Goal: Task Accomplishment & Management: Use online tool/utility

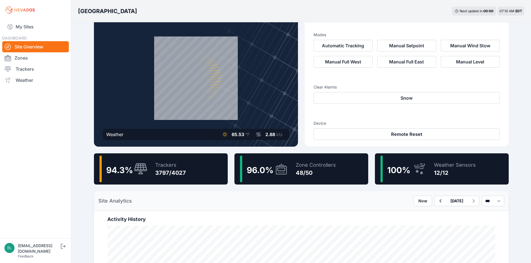
scroll to position [56, 0]
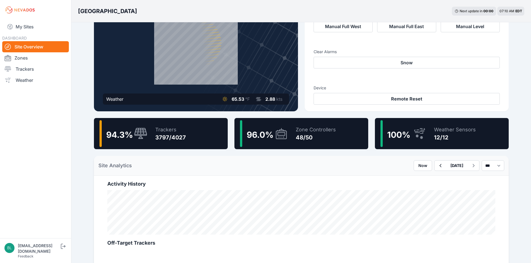
click at [431, 127] on div "Weather Sensors 12/12" at bounding box center [451, 133] width 47 height 27
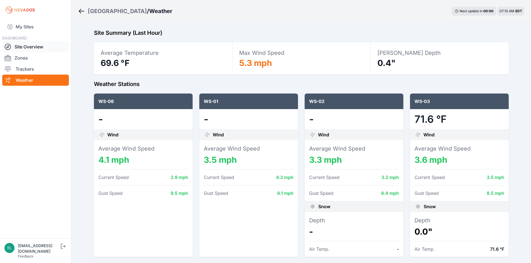
click at [35, 49] on link "Site Overview" at bounding box center [35, 46] width 67 height 11
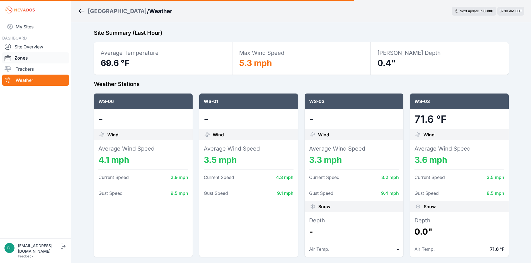
click at [41, 58] on link "Zones" at bounding box center [35, 57] width 67 height 11
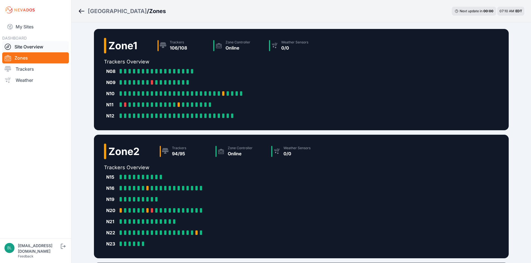
click at [33, 44] on link "Site Overview" at bounding box center [35, 46] width 67 height 11
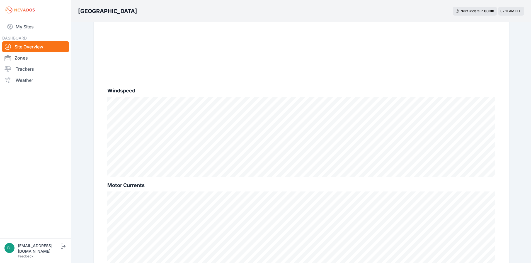
scroll to position [334, 0]
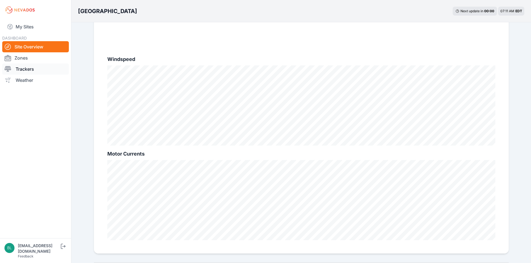
click at [26, 67] on link "Trackers" at bounding box center [35, 69] width 67 height 11
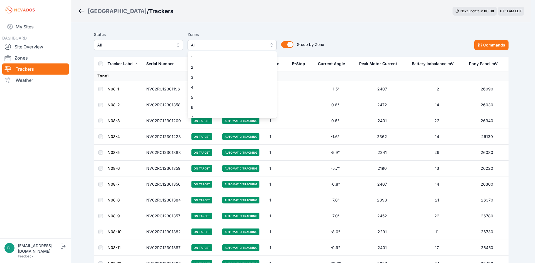
click at [204, 48] on span "All" at bounding box center [228, 45] width 75 height 7
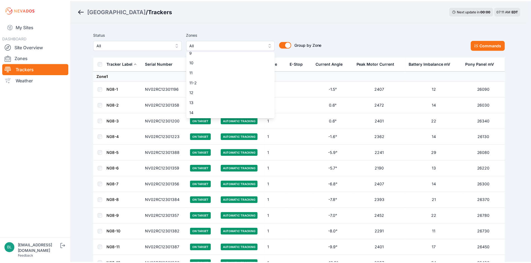
scroll to position [84, 0]
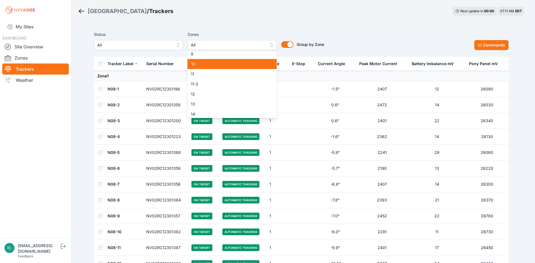
click at [219, 61] on div "10" at bounding box center [232, 64] width 89 height 10
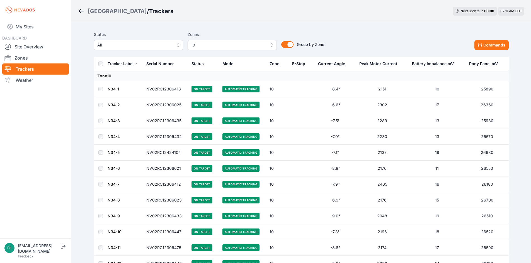
click at [115, 89] on link "N34-1" at bounding box center [113, 89] width 11 height 5
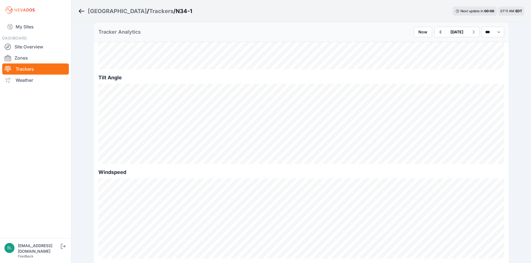
scroll to position [195, 0]
click at [437, 34] on icon "button" at bounding box center [440, 32] width 7 height 7
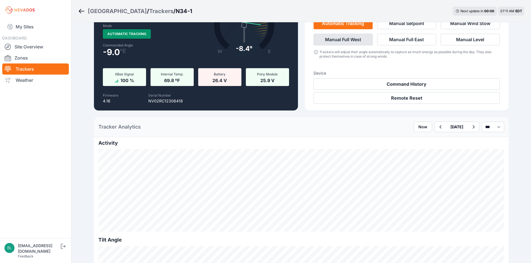
scroll to position [111, 0]
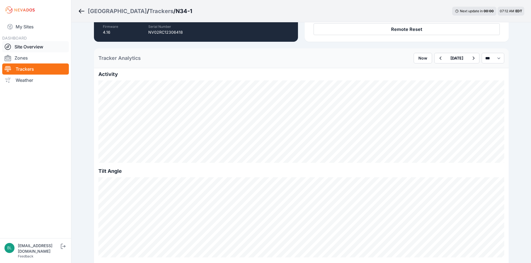
click at [35, 48] on link "Site Overview" at bounding box center [35, 46] width 67 height 11
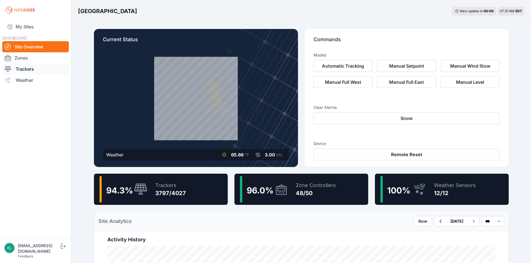
click at [54, 70] on link "Trackers" at bounding box center [35, 69] width 67 height 11
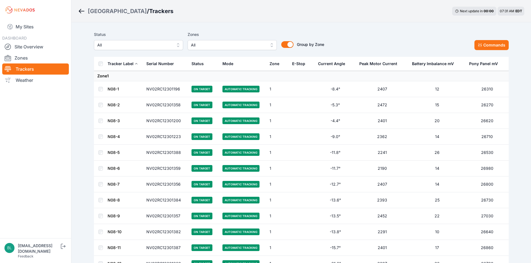
click at [215, 45] on span "All" at bounding box center [228, 45] width 75 height 7
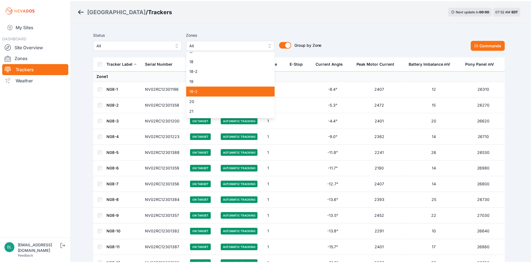
scroll to position [167, 0]
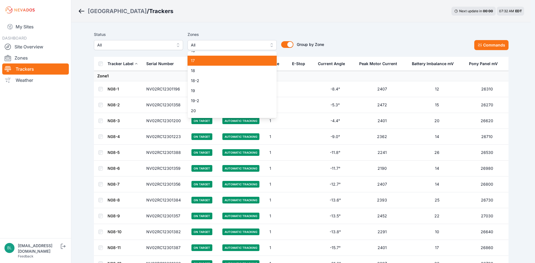
click at [216, 65] on div "17" at bounding box center [232, 61] width 89 height 10
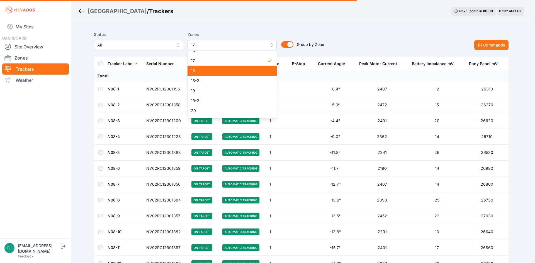
click at [216, 69] on span "18" at bounding box center [229, 71] width 76 height 6
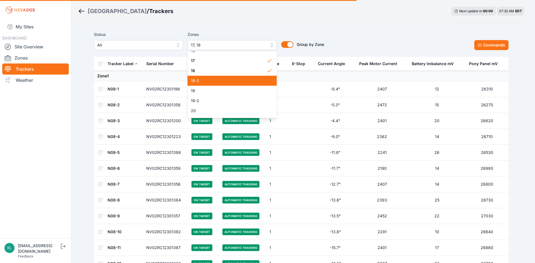
click at [217, 82] on span "18-2" at bounding box center [229, 81] width 76 height 6
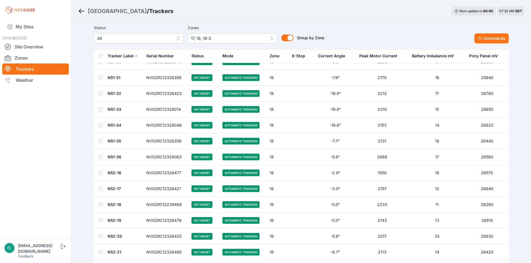
scroll to position [3079, 0]
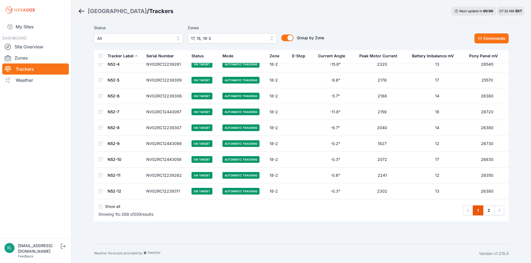
click at [98, 208] on div "Show all" at bounding box center [125, 208] width 55 height 8
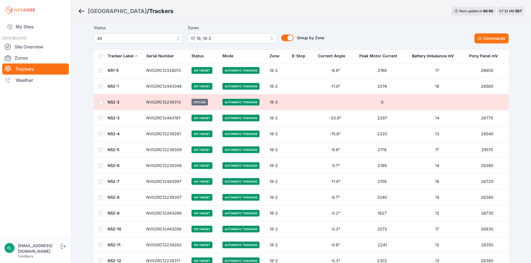
scroll to position [3119, 0]
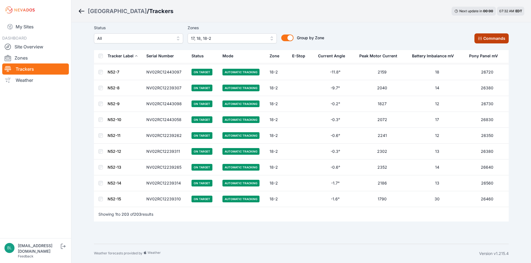
click at [491, 38] on button "Commands" at bounding box center [491, 38] width 34 height 10
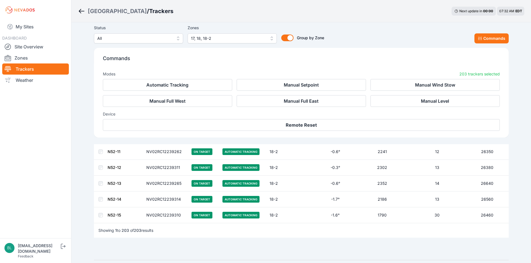
scroll to position [3213, 0]
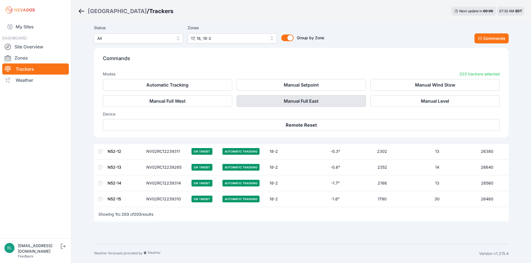
click at [287, 103] on button "Manual Full East" at bounding box center [301, 101] width 129 height 12
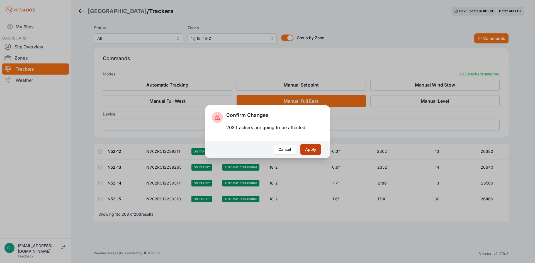
click at [315, 146] on button "Apply" at bounding box center [310, 149] width 21 height 11
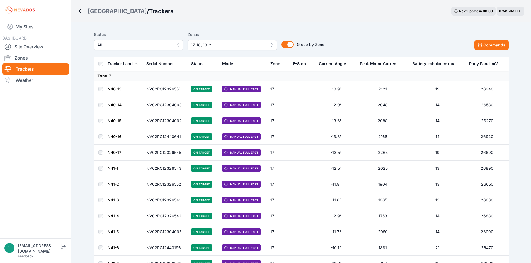
click at [191, 144] on td "On Target" at bounding box center [203, 137] width 31 height 16
